Goal: Find specific page/section: Find specific page/section

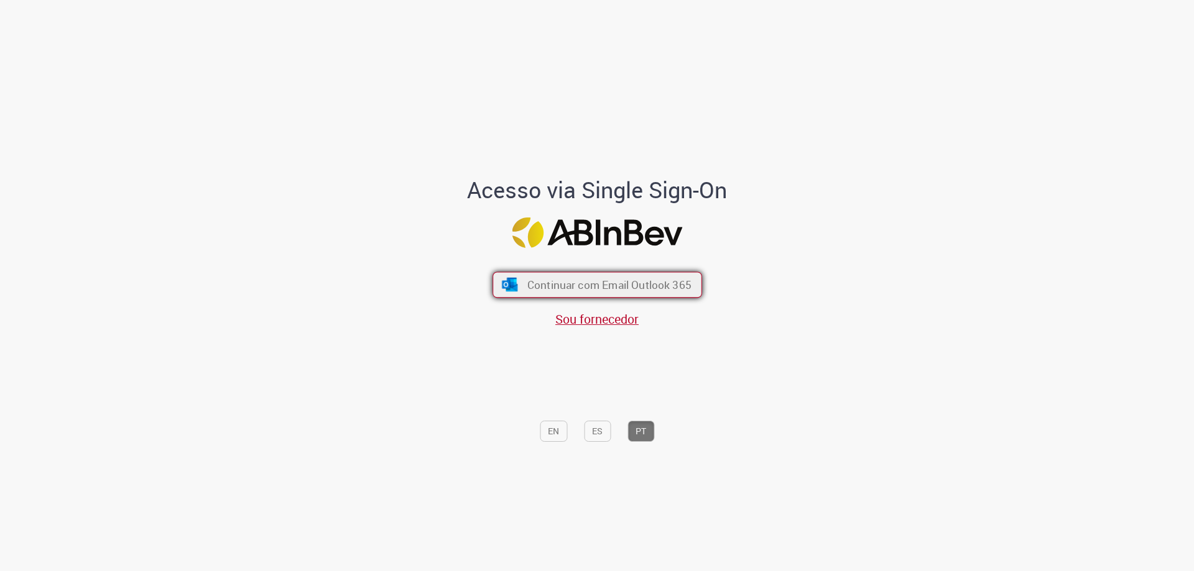
click at [599, 288] on span "Continuar com Email Outlook 365" at bounding box center [609, 285] width 164 height 14
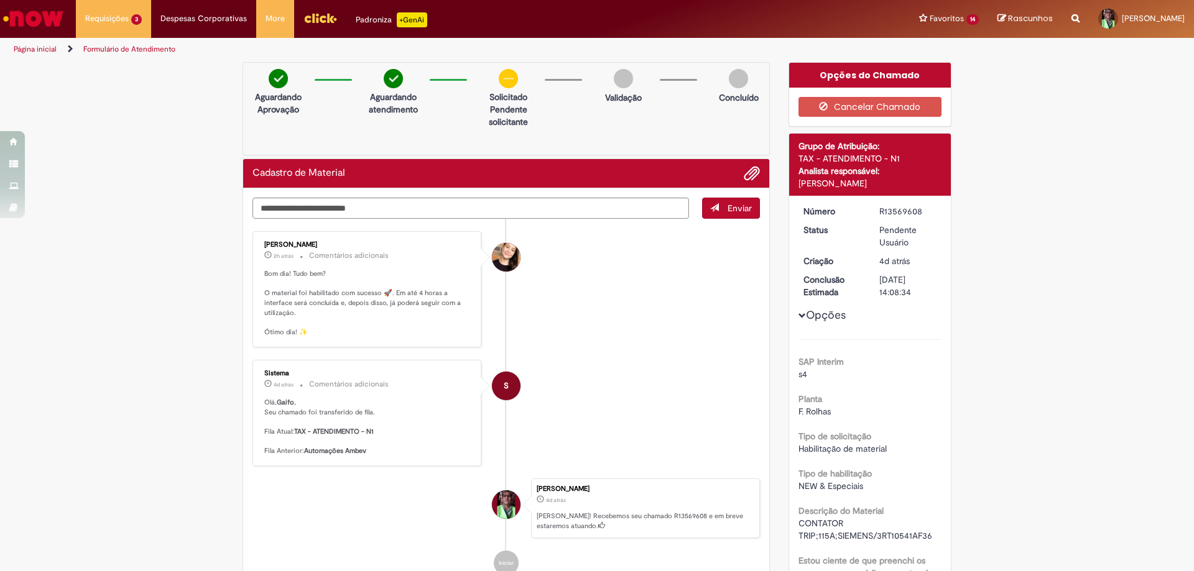
click at [30, 49] on link "Página inicial" at bounding box center [35, 49] width 43 height 10
